Goal: Navigation & Orientation: Go to known website

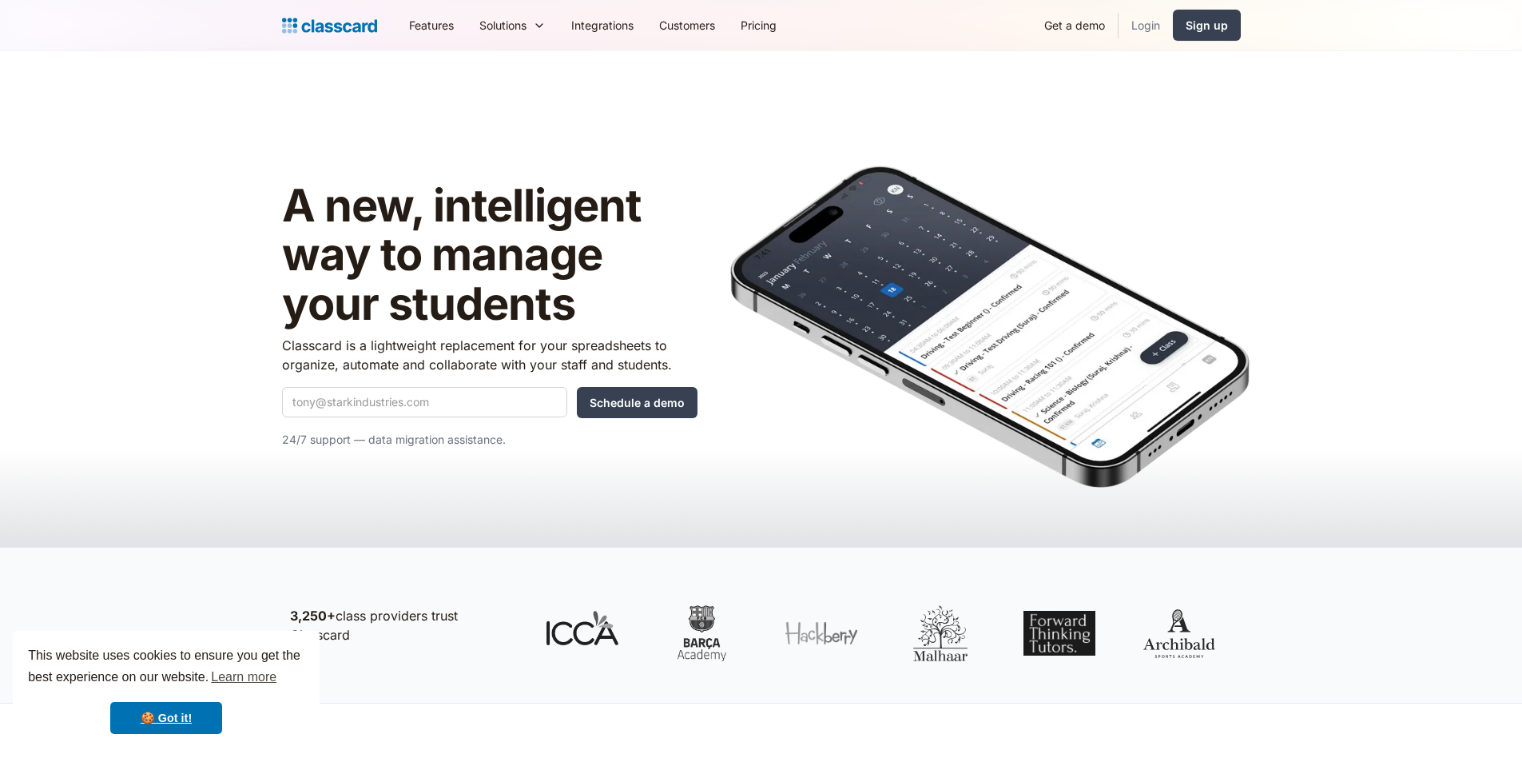
click at [1131, 31] on link "Login" at bounding box center [1146, 25] width 54 height 36
click at [1138, 26] on link "Login" at bounding box center [1146, 25] width 54 height 36
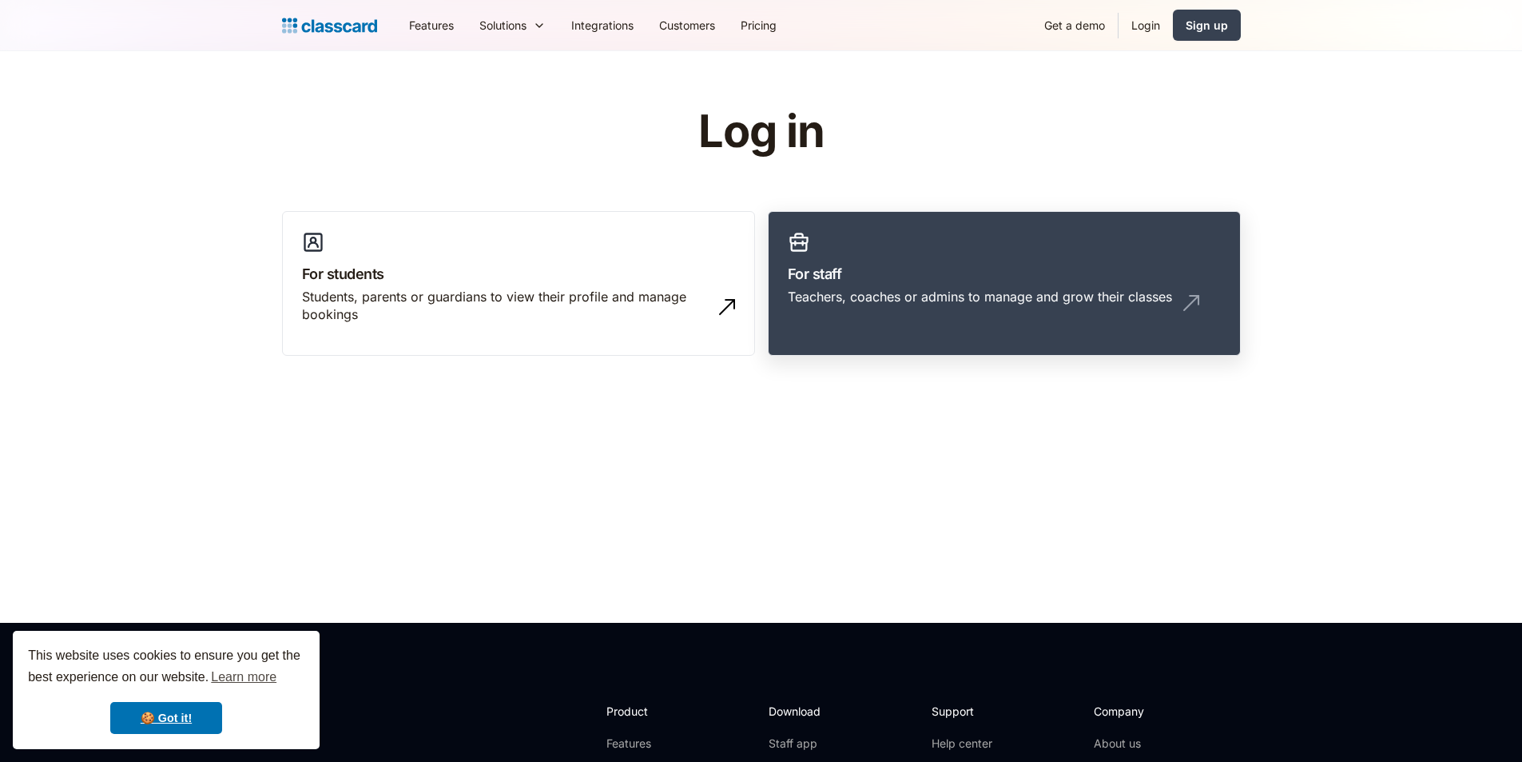
click at [848, 272] on h3 "For staff" at bounding box center [1004, 274] width 433 height 22
